Goal: Information Seeking & Learning: Learn about a topic

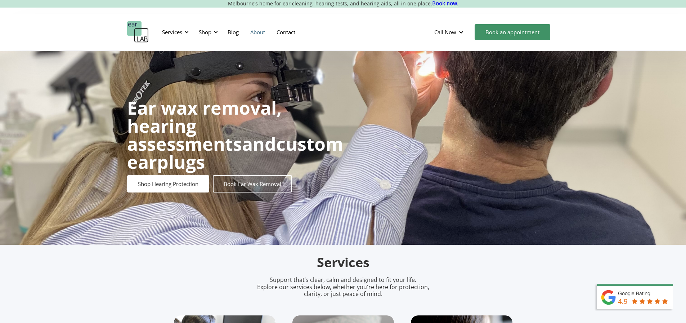
click at [252, 35] on link "About" at bounding box center [257, 32] width 26 height 21
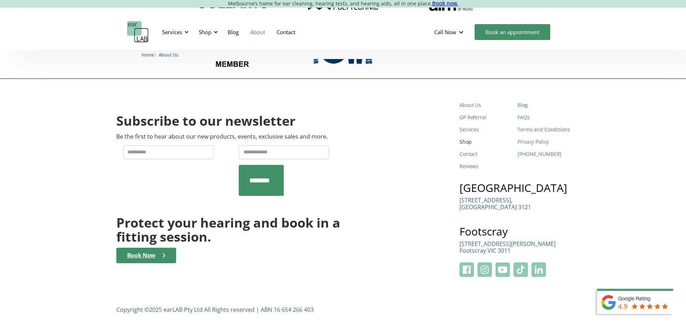
scroll to position [1171, 0]
click at [172, 33] on div "Services" at bounding box center [172, 31] width 20 height 7
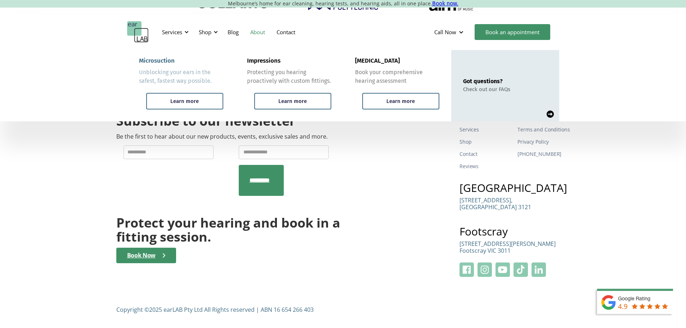
click at [168, 62] on div "Microsuction" at bounding box center [157, 60] width 36 height 7
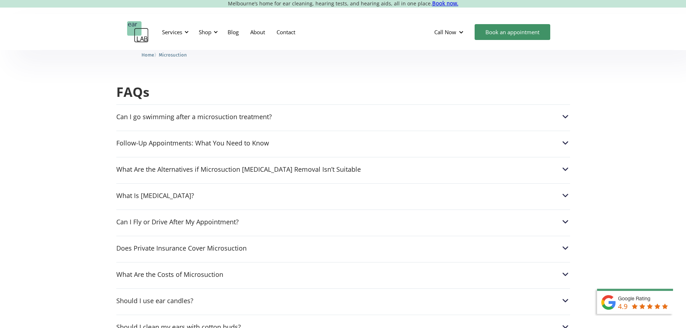
scroll to position [1728, 0]
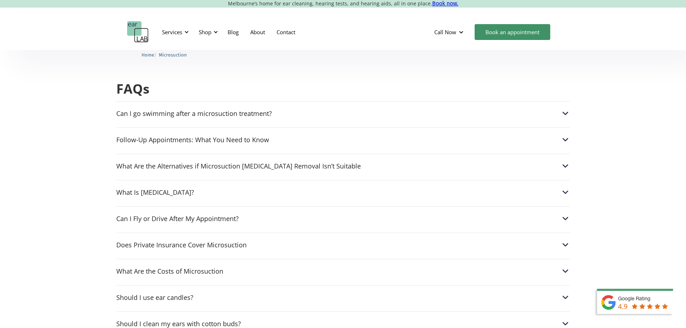
click at [255, 131] on div "Follow-Up Appointments: What You Need to Know If your Audiologist recommends a …" at bounding box center [343, 137] width 454 height 21
click at [280, 135] on div "Follow-Up Appointments: What You Need to Know" at bounding box center [343, 139] width 454 height 9
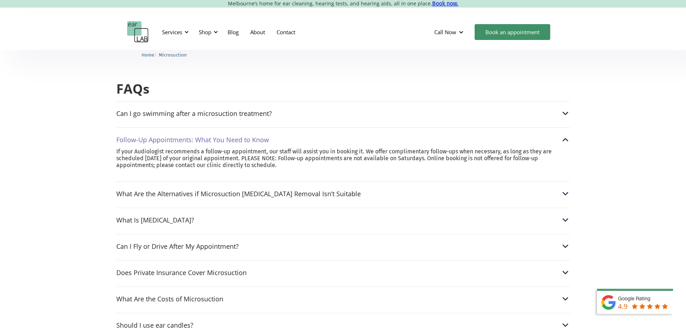
click at [293, 135] on div "Follow-Up Appointments: What You Need to Know" at bounding box center [343, 139] width 454 height 9
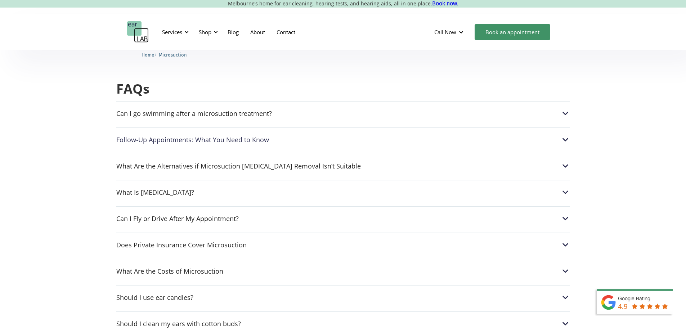
click at [271, 206] on div "Can I Fly or Drive After My Appointment? Yes, microsuction does not touch the i…" at bounding box center [343, 216] width 454 height 21
click at [269, 214] on div "Can I Fly or Drive After My Appointment?" at bounding box center [343, 218] width 454 height 9
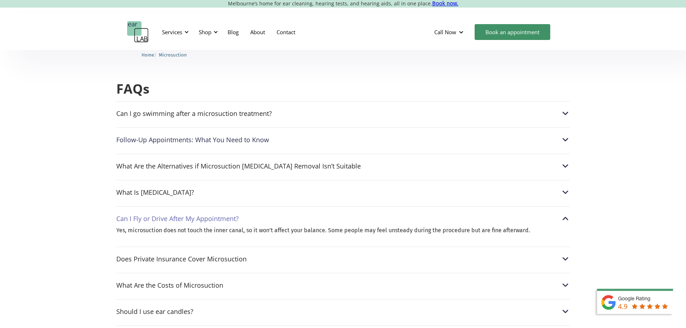
click at [270, 214] on div "Can I Fly or Drive After My Appointment?" at bounding box center [343, 218] width 454 height 9
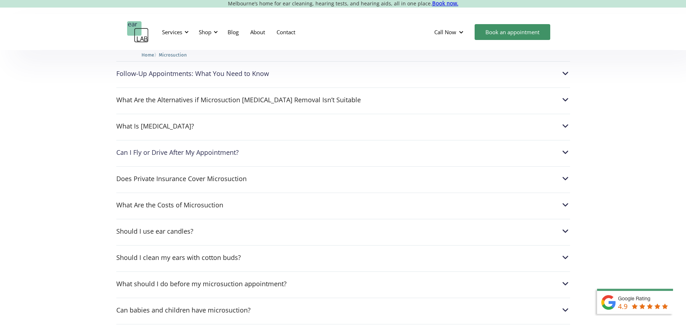
scroll to position [1800, 0]
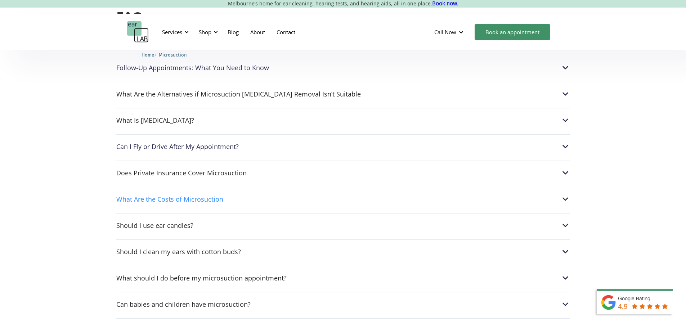
click at [245, 194] on div "What Are the Costs of Microsuction" at bounding box center [343, 198] width 454 height 9
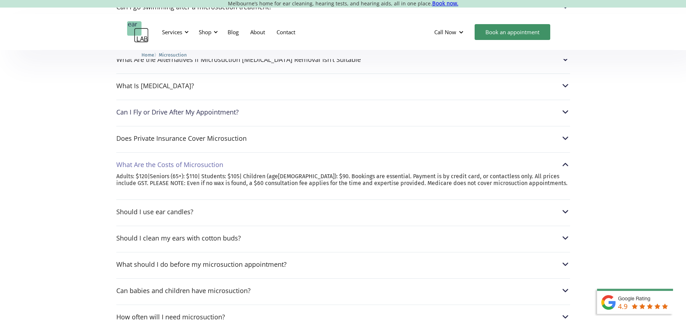
scroll to position [1872, 0]
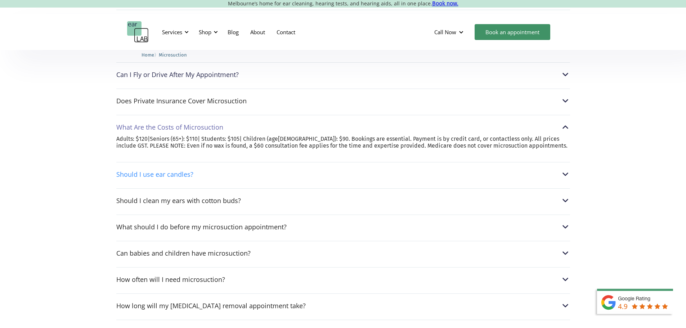
click at [206, 174] on div "Should I use ear candles?" at bounding box center [343, 174] width 454 height 9
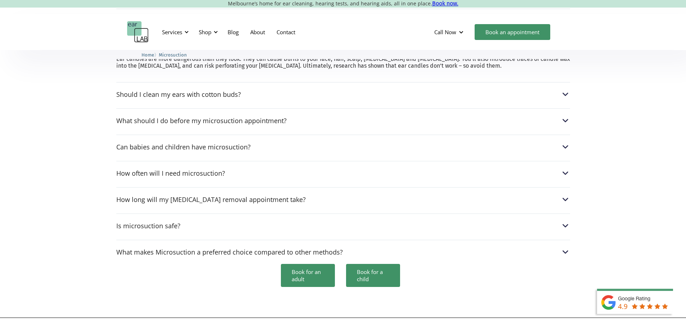
scroll to position [1980, 0]
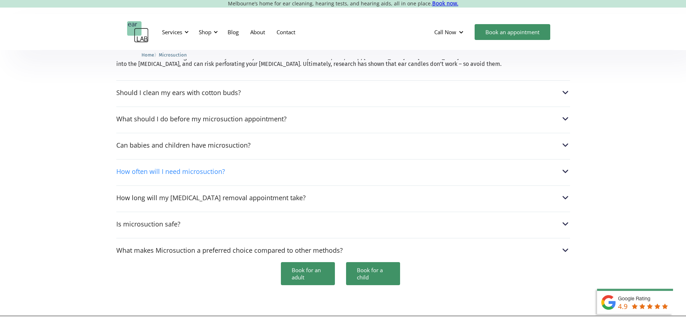
click at [251, 167] on div "How often will I need microsuction?" at bounding box center [343, 171] width 454 height 9
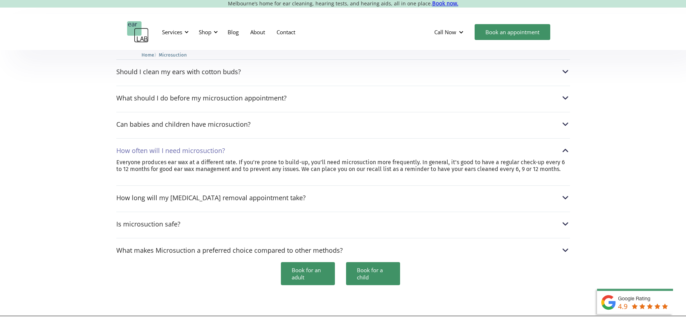
click at [281, 186] on div "How long will my earwax removal appointment take? The length of your treatment …" at bounding box center [343, 195] width 454 height 21
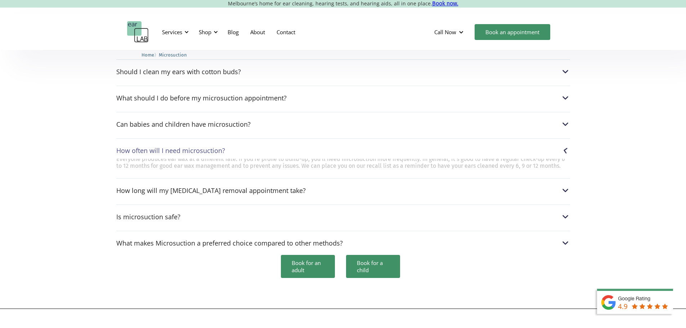
click at [271, 204] on div "Is microsuction safe? Yes. Medical specialists around the world regard aural mi…" at bounding box center [343, 214] width 454 height 21
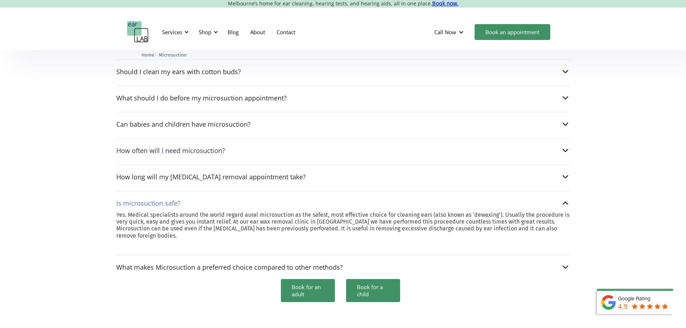
click at [256, 170] on div "How long will my earwax removal appointment take? The length of your treatment …" at bounding box center [343, 175] width 454 height 21
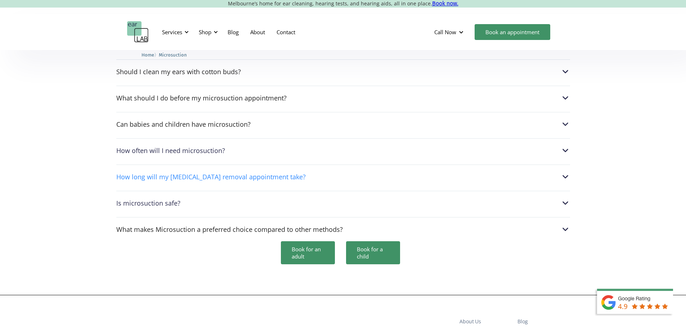
click at [255, 172] on div "How long will my earwax removal appointment take?" at bounding box center [343, 176] width 454 height 9
